Goal: Obtain resource: Download file/media

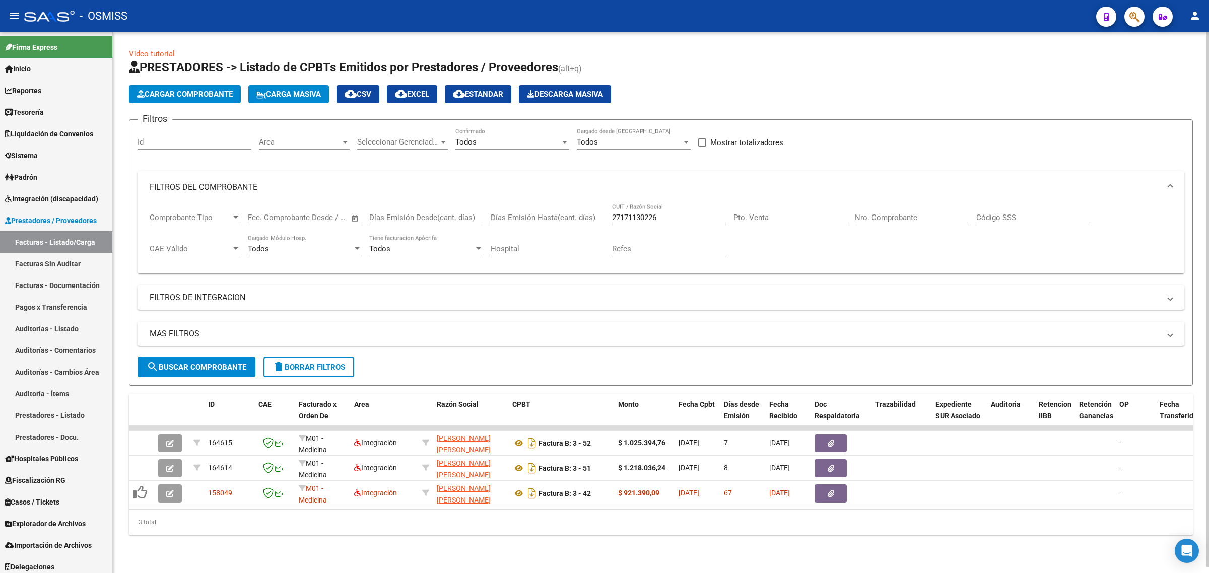
scroll to position [13, 0]
drag, startPoint x: 679, startPoint y: 211, endPoint x: 531, endPoint y: 215, distance: 147.6
click at [531, 215] on div "Comprobante Tipo Comprobante Tipo Fecha inicio – Fecha fin Fec. Comprobante Des…" at bounding box center [661, 234] width 1023 height 62
paste input "[PERSON_NAME] [PERSON_NAME]"
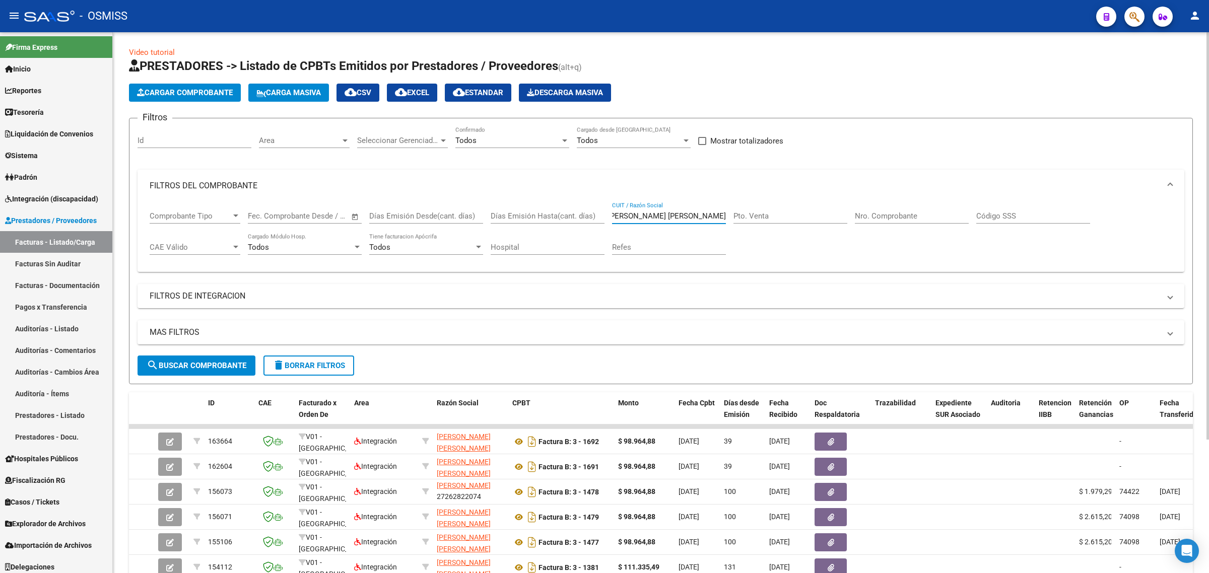
type input "[PERSON_NAME] [PERSON_NAME]"
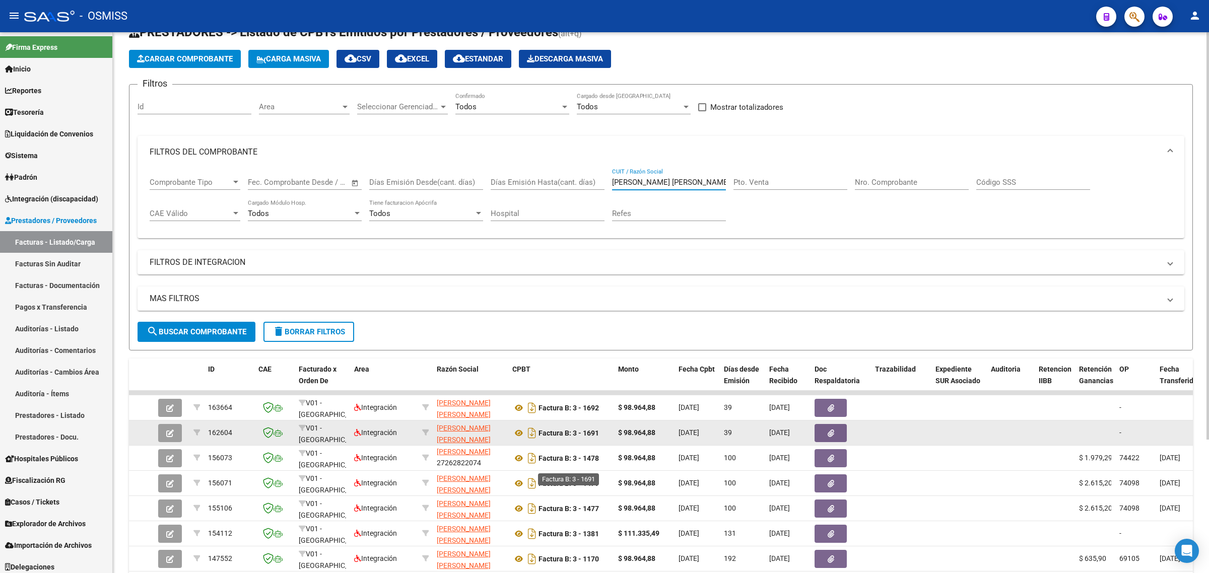
scroll to position [64, 0]
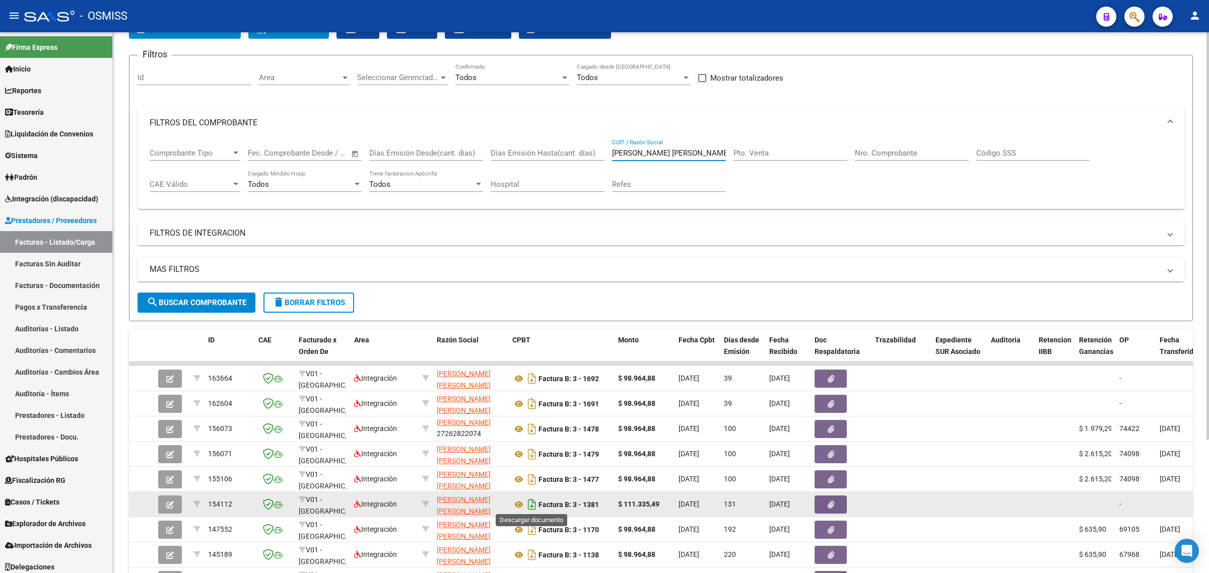
click at [534, 506] on icon "Descargar documento" at bounding box center [531, 505] width 13 height 16
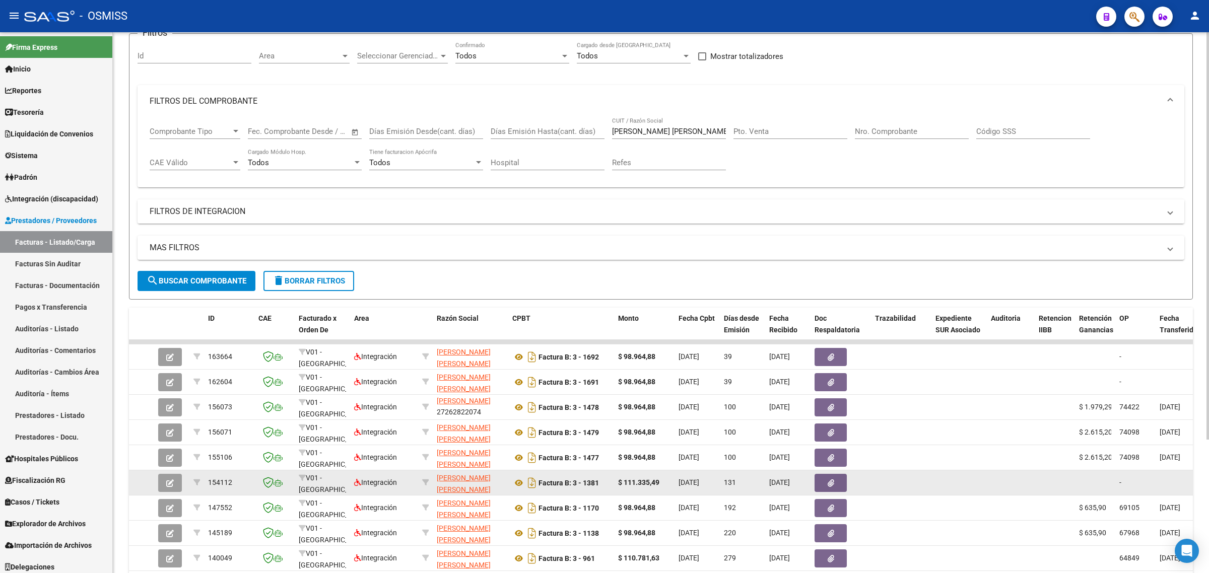
scroll to position [52, 0]
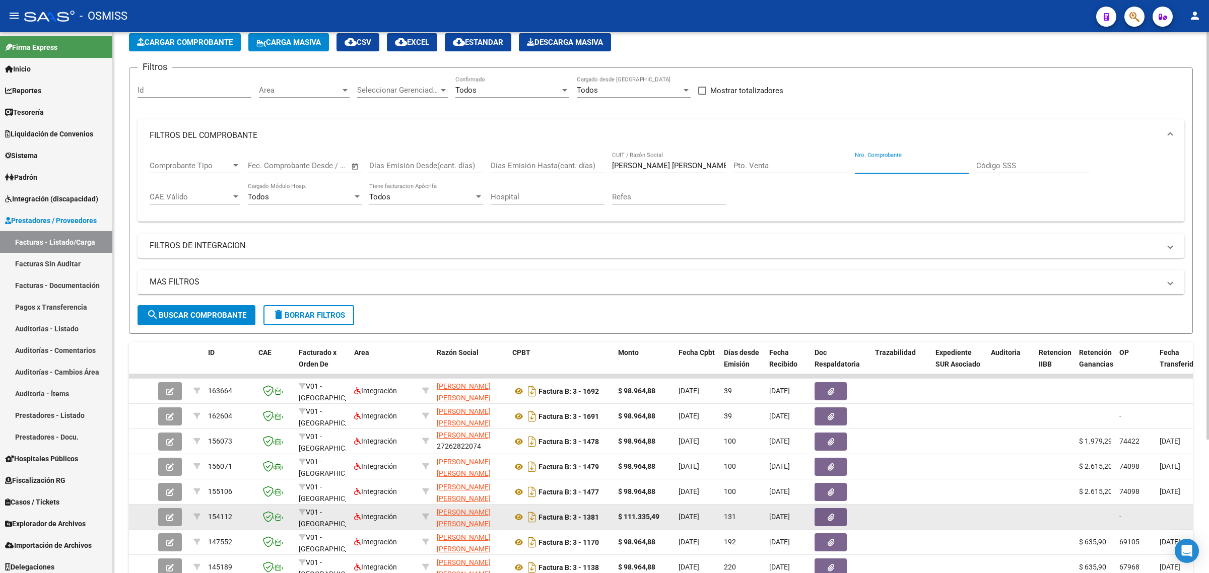
click at [922, 165] on input "Nro. Comprobante" at bounding box center [912, 165] width 114 height 9
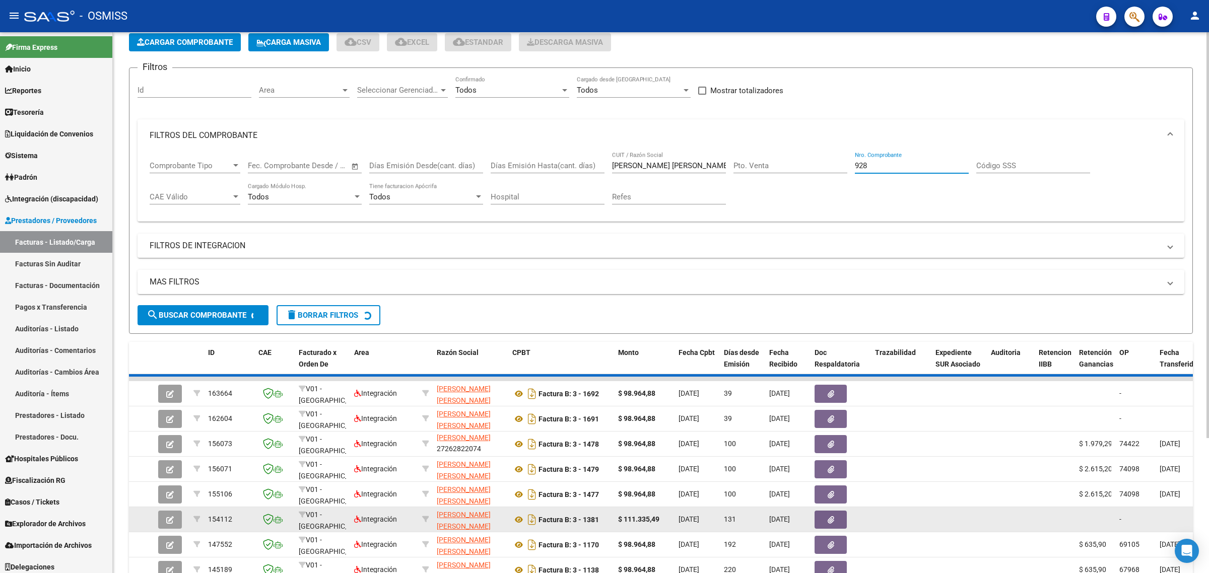
scroll to position [0, 0]
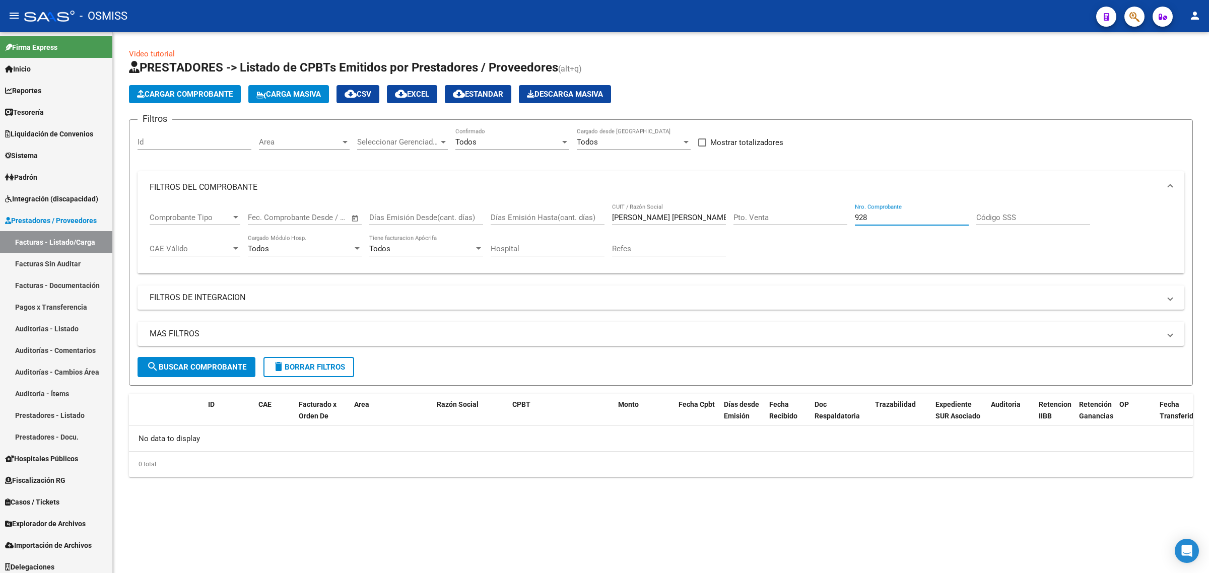
type input "928"
click at [615, 216] on input "[PERSON_NAME] [PERSON_NAME]" at bounding box center [669, 217] width 114 height 9
click at [613, 215] on input "[PERSON_NAME] [PERSON_NAME]" at bounding box center [669, 217] width 114 height 9
drag, startPoint x: 612, startPoint y: 218, endPoint x: 822, endPoint y: 212, distance: 209.6
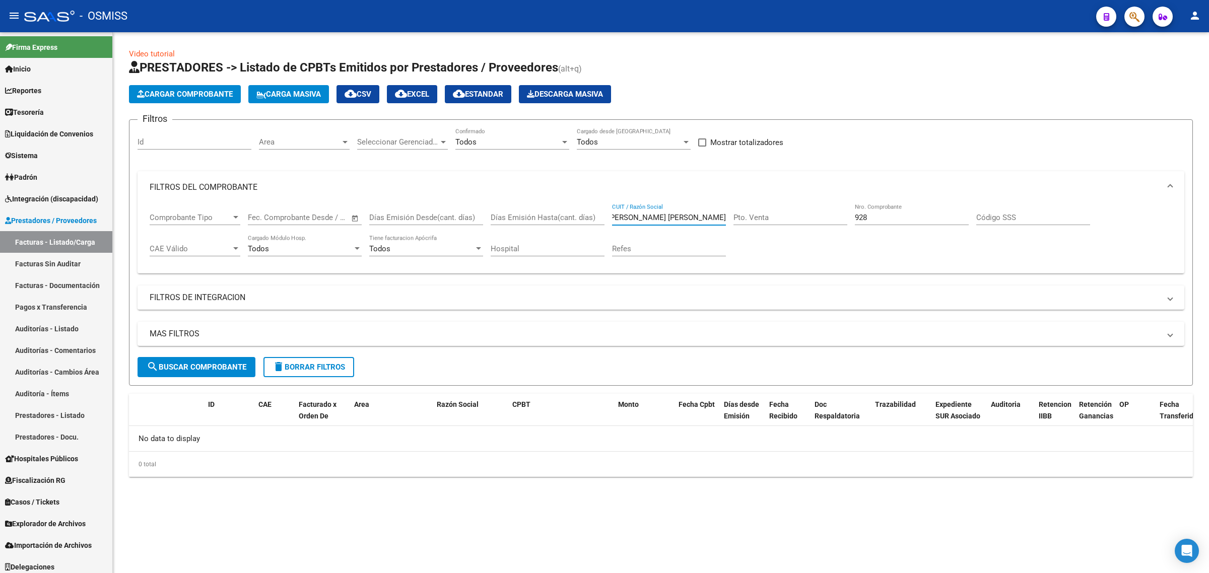
click at [822, 212] on div "Comprobante Tipo Comprobante Tipo Fecha inicio – Fecha fin Fec. Comprobante Des…" at bounding box center [661, 234] width 1023 height 62
paste input "[PERSON_NAME]"
type input "[PERSON_NAME]"
click at [205, 369] on span "search Buscar Comprobante" at bounding box center [197, 367] width 100 height 9
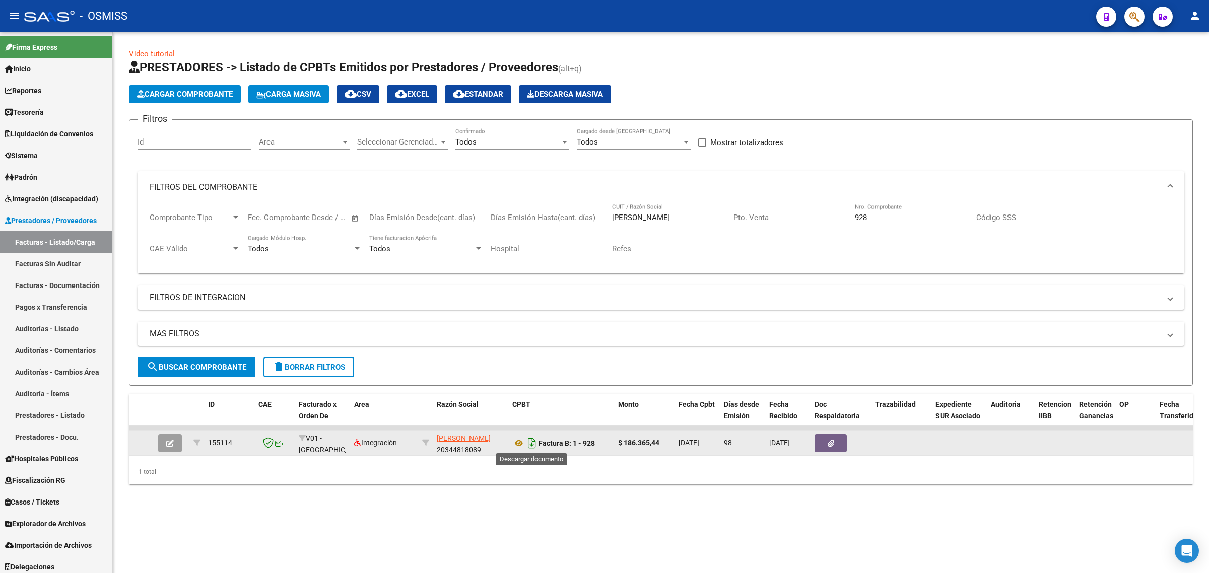
click at [531, 441] on icon "Descargar documento" at bounding box center [531, 443] width 13 height 16
drag, startPoint x: 887, startPoint y: 216, endPoint x: 791, endPoint y: 218, distance: 95.2
click at [791, 210] on div "Comprobante Tipo Comprobante Tipo Fecha inicio – Fecha fin Fec. Comprobante Des…" at bounding box center [661, 234] width 1023 height 62
drag, startPoint x: 663, startPoint y: 215, endPoint x: 542, endPoint y: 202, distance: 121.1
click at [542, 202] on mat-expansion-panel "FILTROS DEL COMPROBANTE Comprobante Tipo Comprobante Tipo Fecha inicio – Fecha …" at bounding box center [661, 222] width 1047 height 103
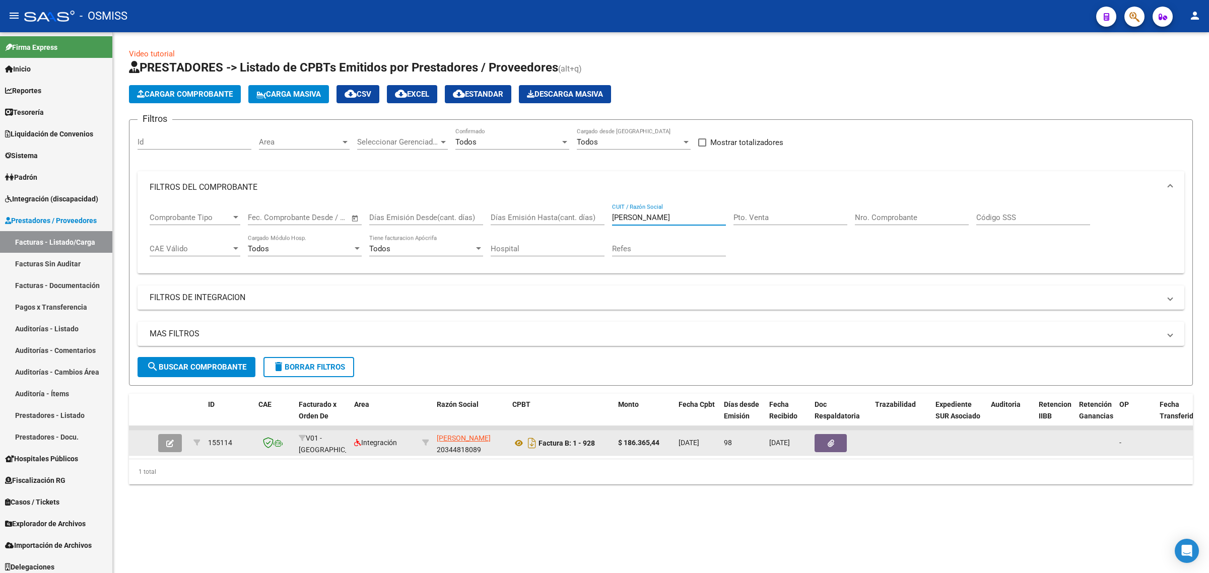
paste input "[PERSON_NAME] [PERSON_NAME]"
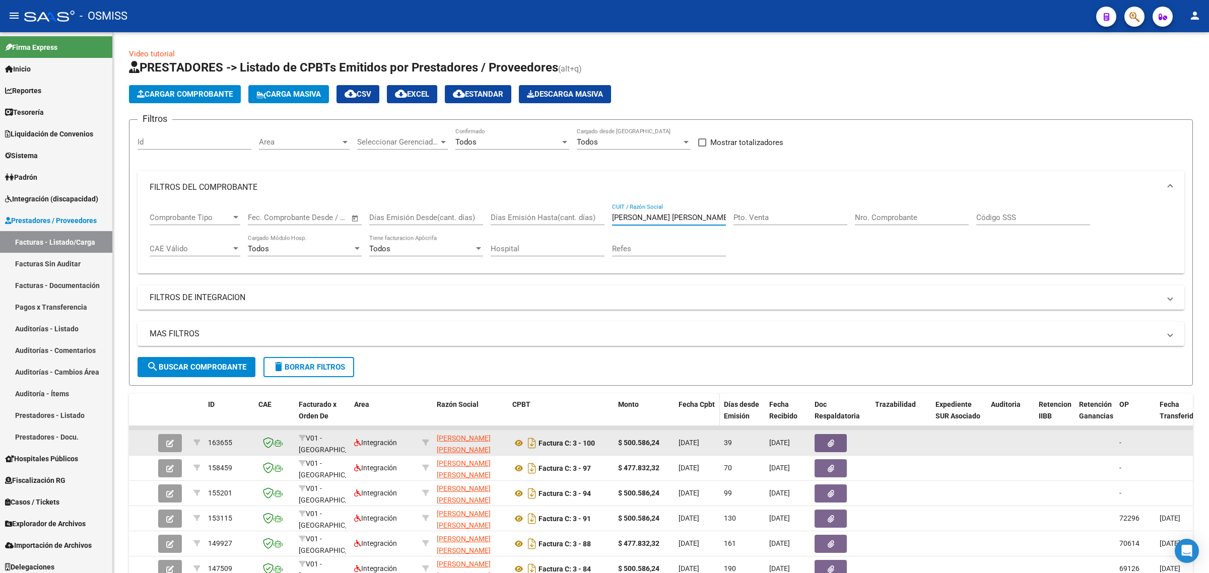
scroll to position [63, 0]
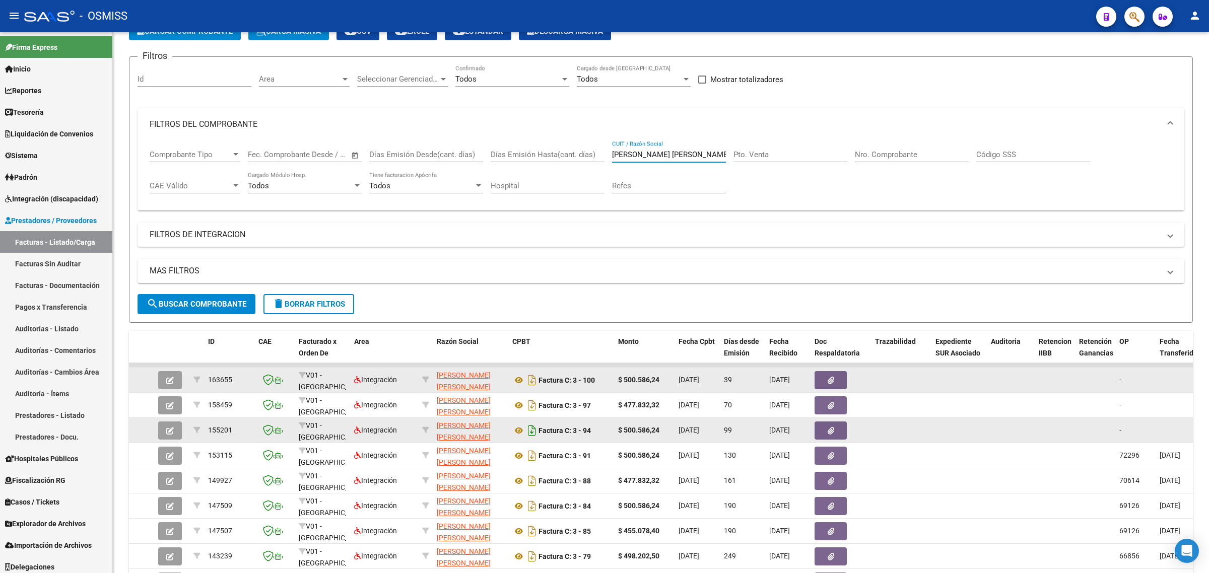
type input "[PERSON_NAME] [PERSON_NAME]"
click at [534, 433] on icon "Descargar documento" at bounding box center [531, 431] width 13 height 16
